Goal: Task Accomplishment & Management: Manage account settings

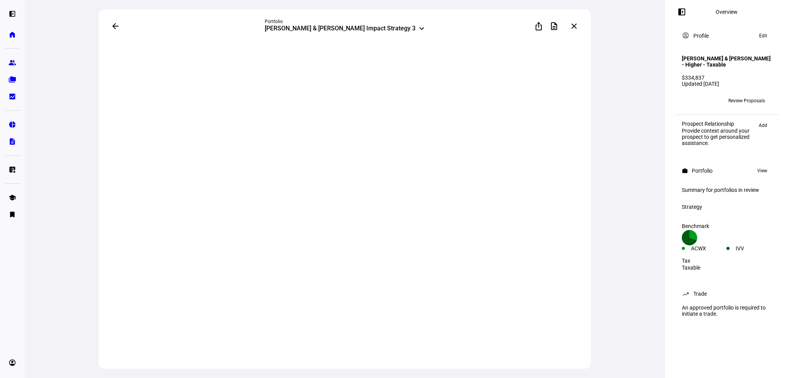
click at [579, 26] on span at bounding box center [574, 26] width 18 height 18
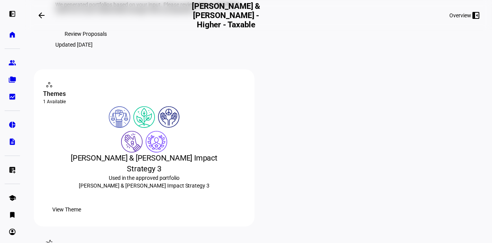
scroll to position [81, 0]
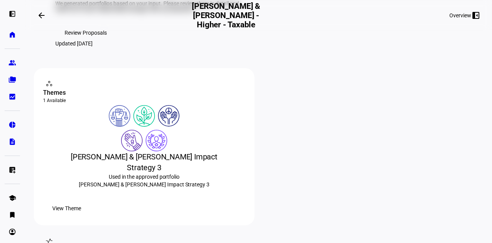
click at [87, 40] on span "Review Proposals" at bounding box center [86, 32] width 42 height 15
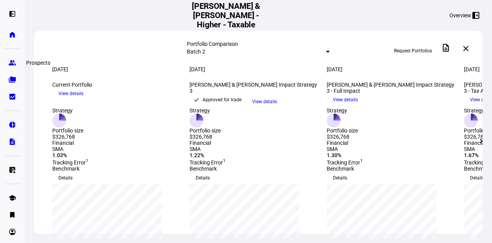
click at [11, 62] on eth-mat-symbol "group" at bounding box center [12, 63] width 8 height 8
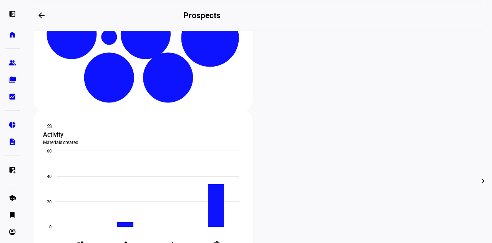
scroll to position [214, 0]
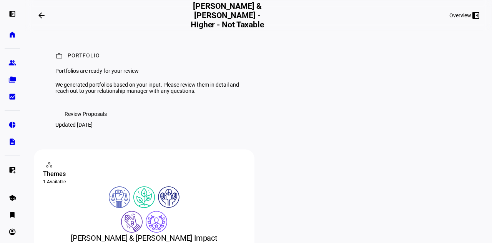
scroll to position [0, 0]
click at [100, 121] on span "Review Proposals" at bounding box center [86, 113] width 42 height 15
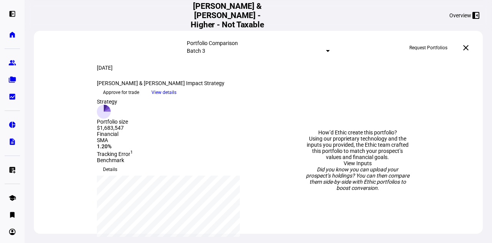
click at [139, 98] on span "Approve for trade" at bounding box center [121, 92] width 36 height 12
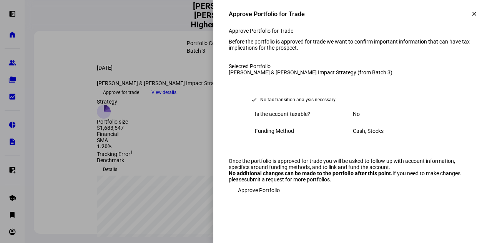
scroll to position [52, 0]
click at [246, 198] on span "Approve Portfolio" at bounding box center [259, 189] width 42 height 15
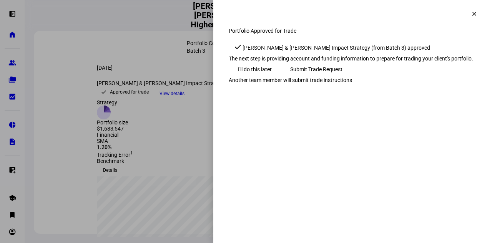
click at [343, 77] on span "Submit Trade Request" at bounding box center [316, 69] width 52 height 15
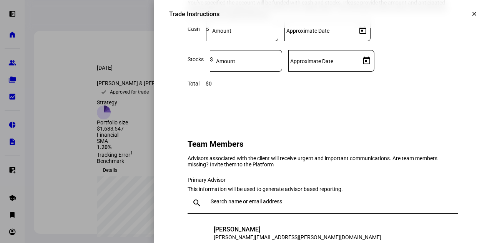
scroll to position [634, 0]
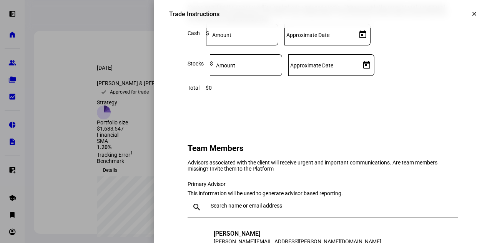
click at [466, 18] on span at bounding box center [475, 14] width 18 height 18
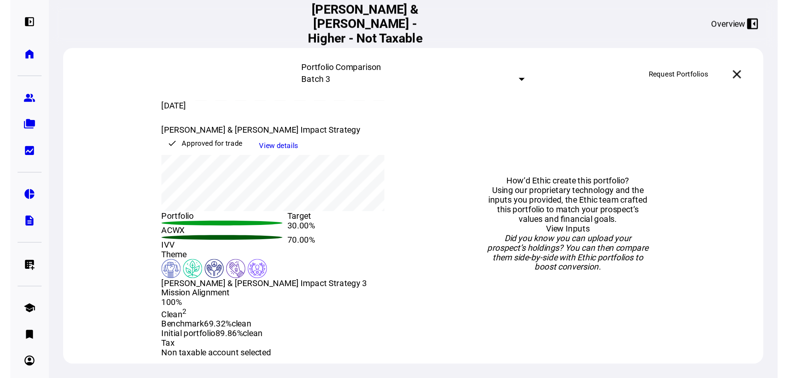
scroll to position [0, 0]
